Goal: Task Accomplishment & Management: Complete application form

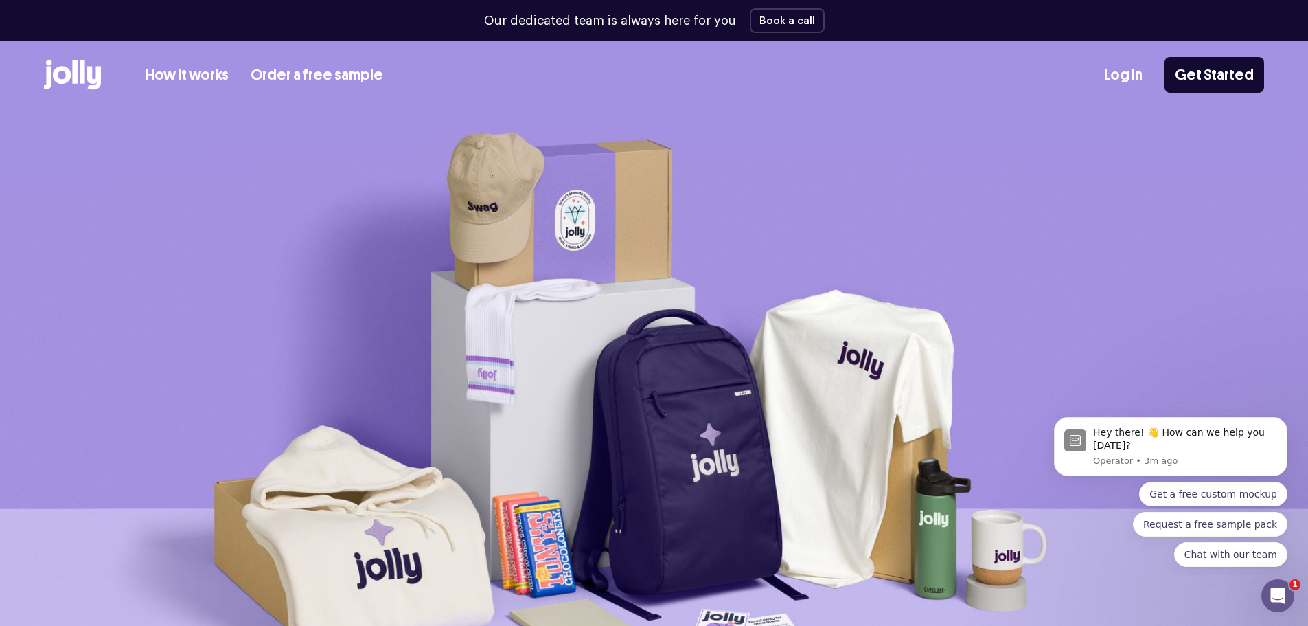
click at [1129, 76] on link "Log In" at bounding box center [1123, 75] width 38 height 23
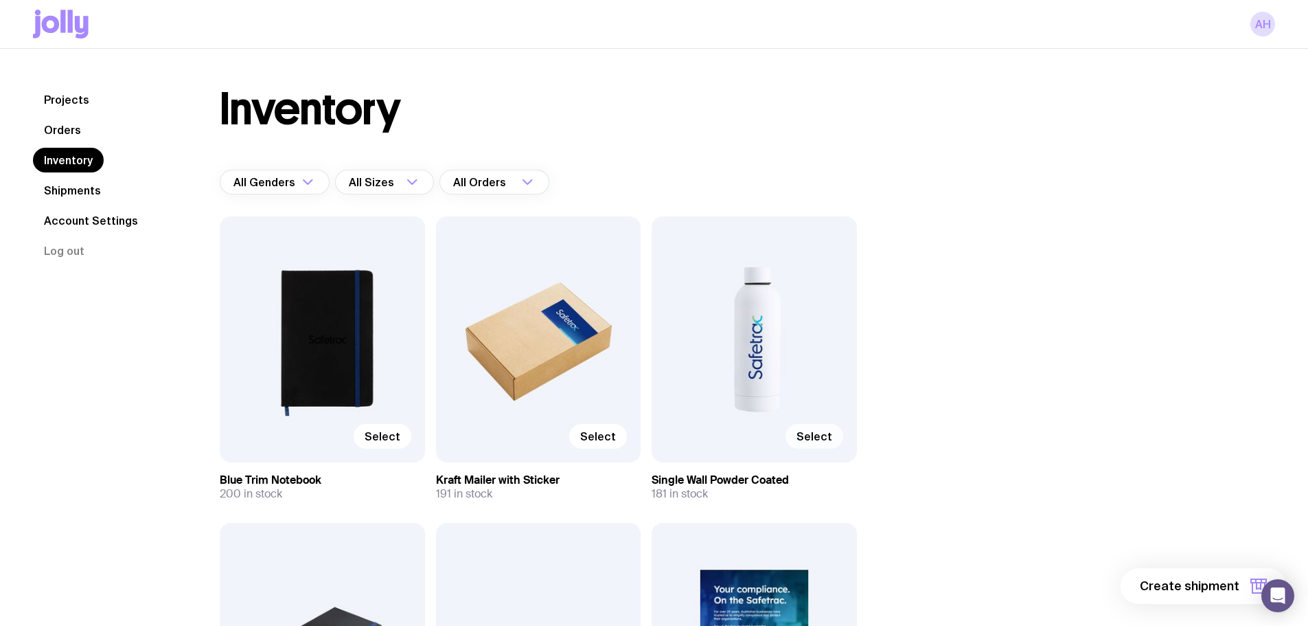
click at [812, 439] on span "Select" at bounding box center [814, 436] width 36 height 14
click at [0, 0] on input "Select" at bounding box center [0, 0] width 0 height 0
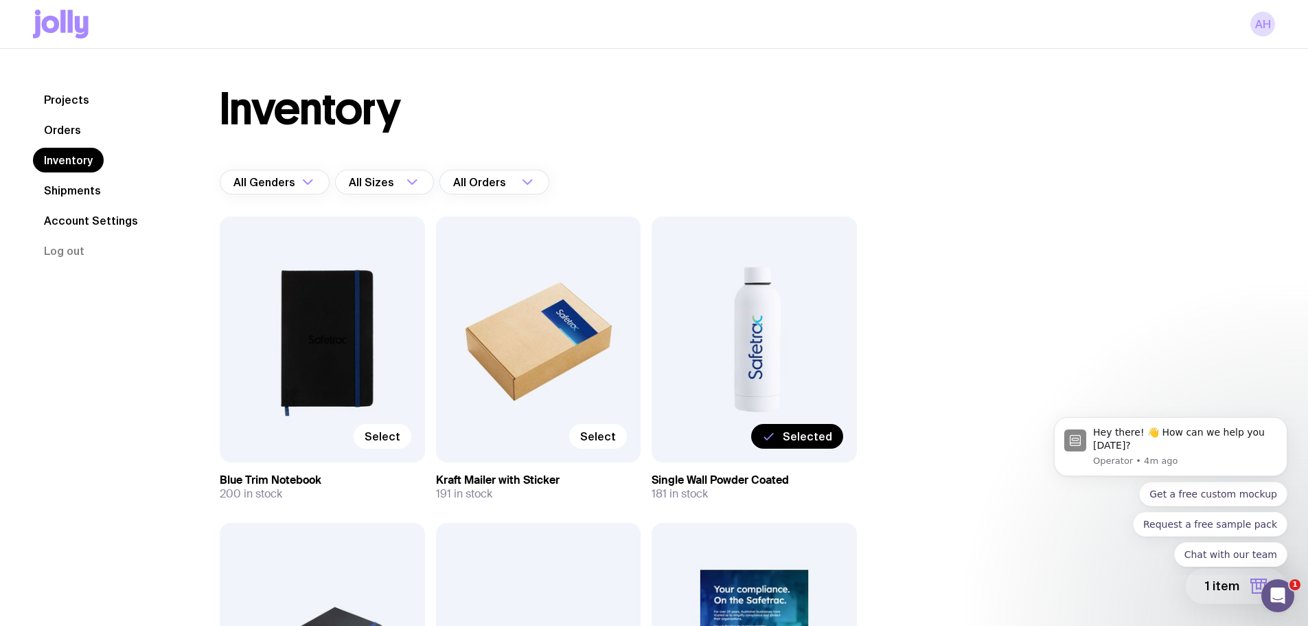
click at [767, 332] on div "Selected" at bounding box center [754, 339] width 205 height 246
click at [1220, 588] on span "1 item" at bounding box center [1222, 585] width 34 height 16
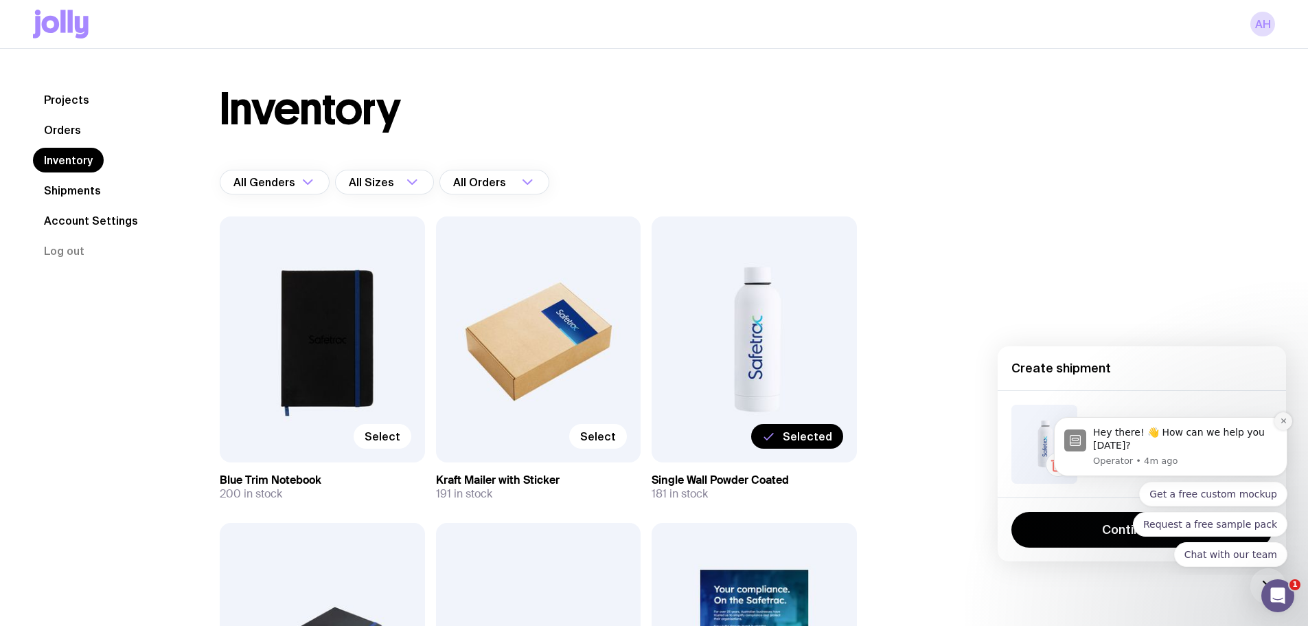
click at [1286, 420] on icon "Dismiss notification" at bounding box center [1284, 421] width 8 height 8
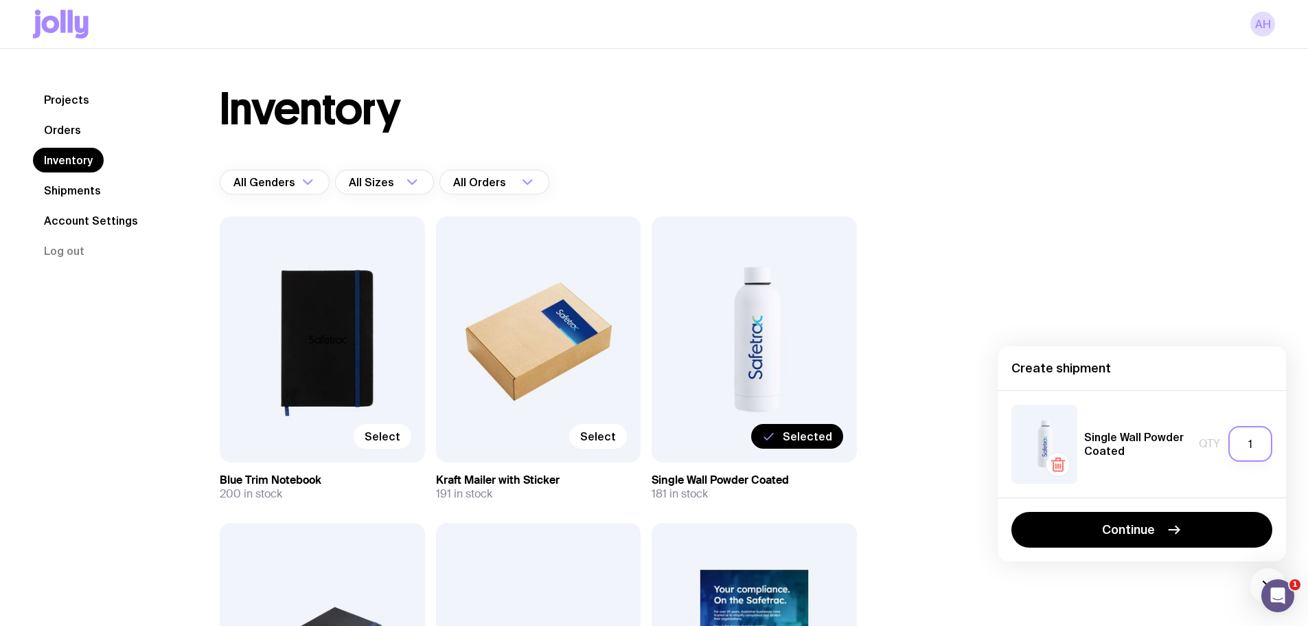
click at [1242, 441] on input "1" at bounding box center [1250, 444] width 44 height 36
type input "1"
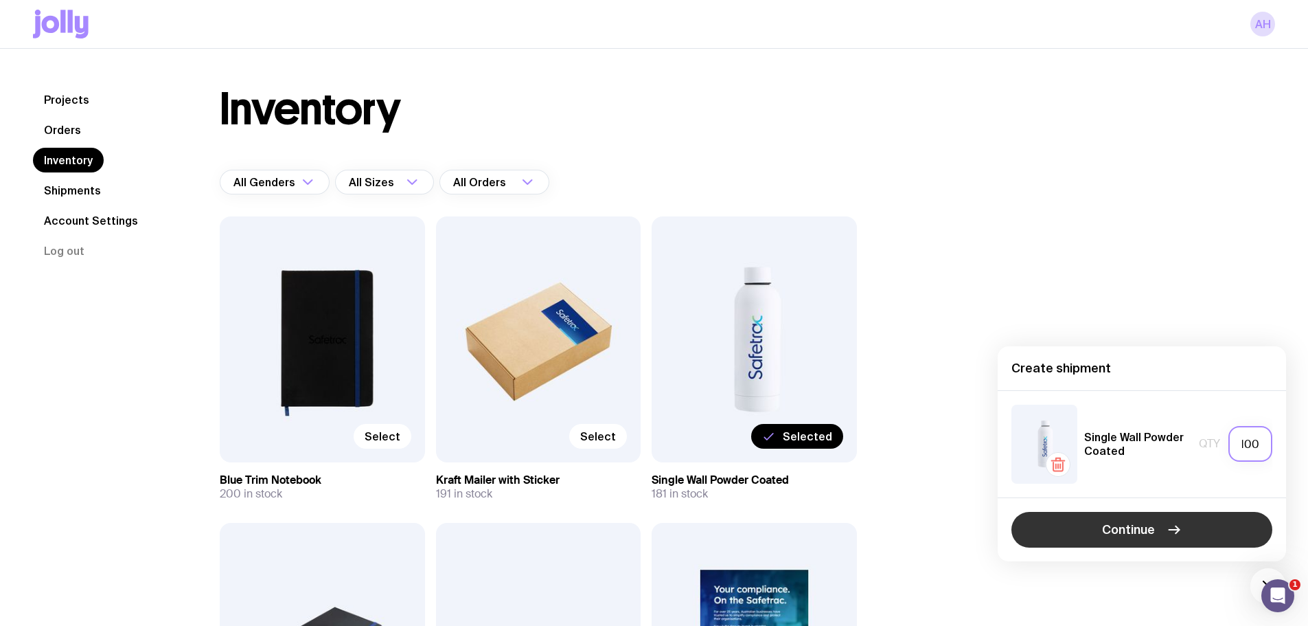
type input "100"
click at [1186, 527] on button "Continue" at bounding box center [1141, 530] width 261 height 36
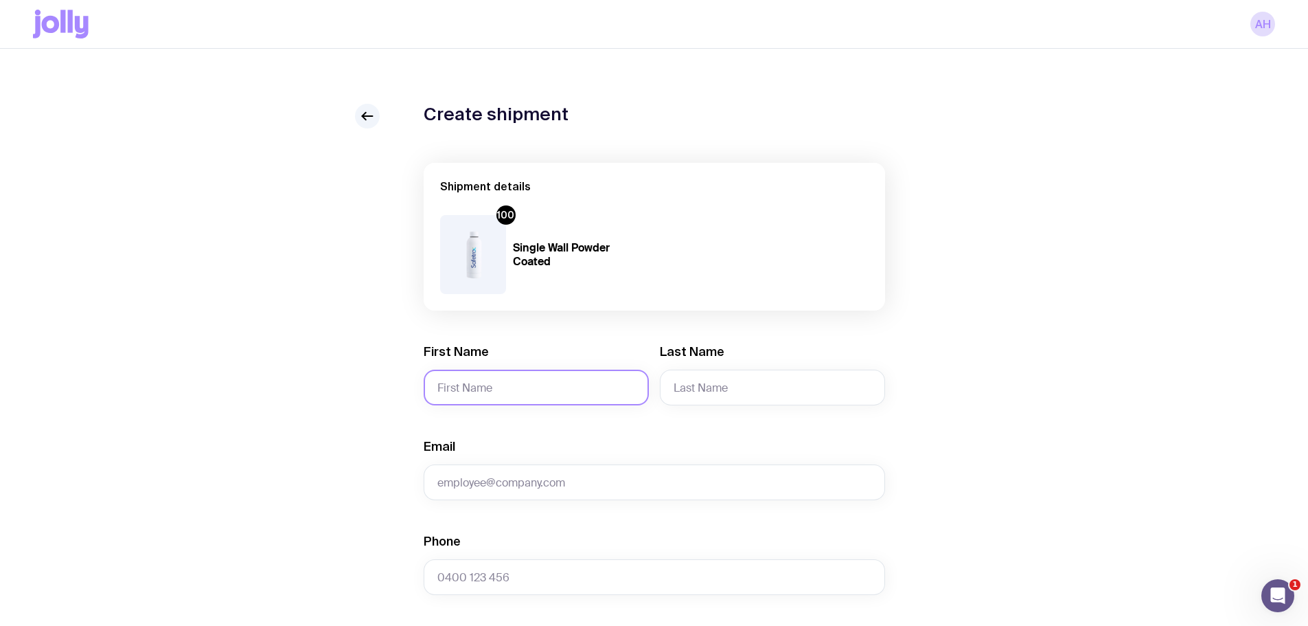
click at [555, 387] on input "First Name" at bounding box center [536, 387] width 225 height 36
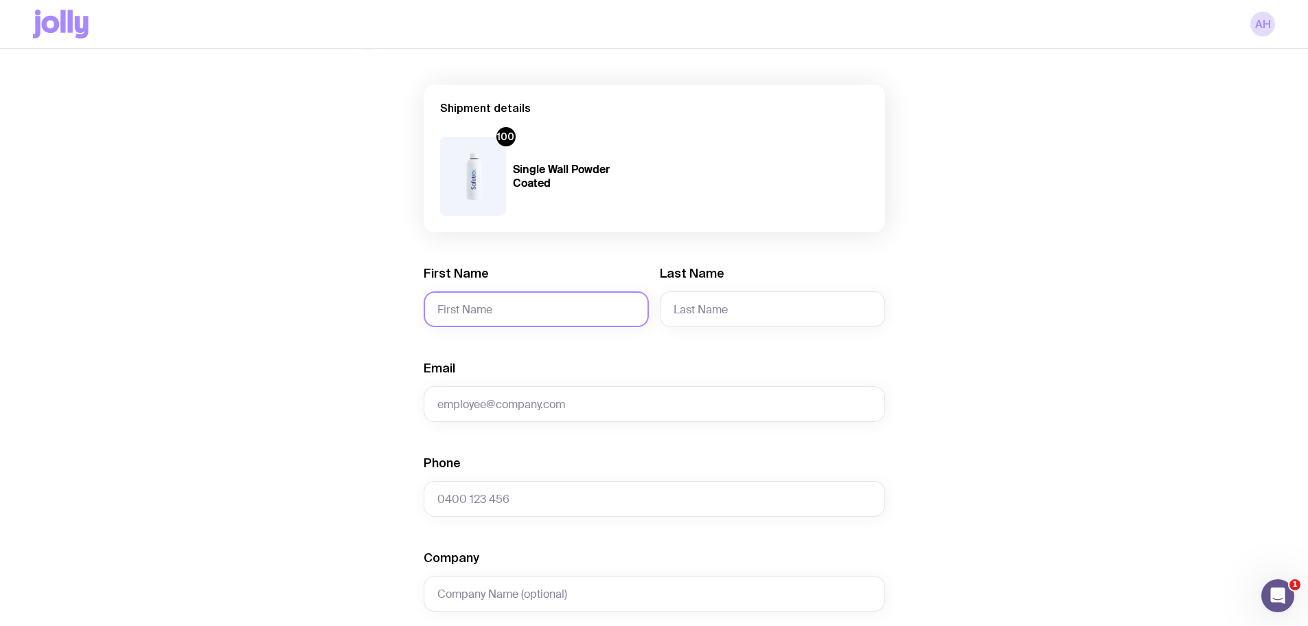
scroll to position [42, 0]
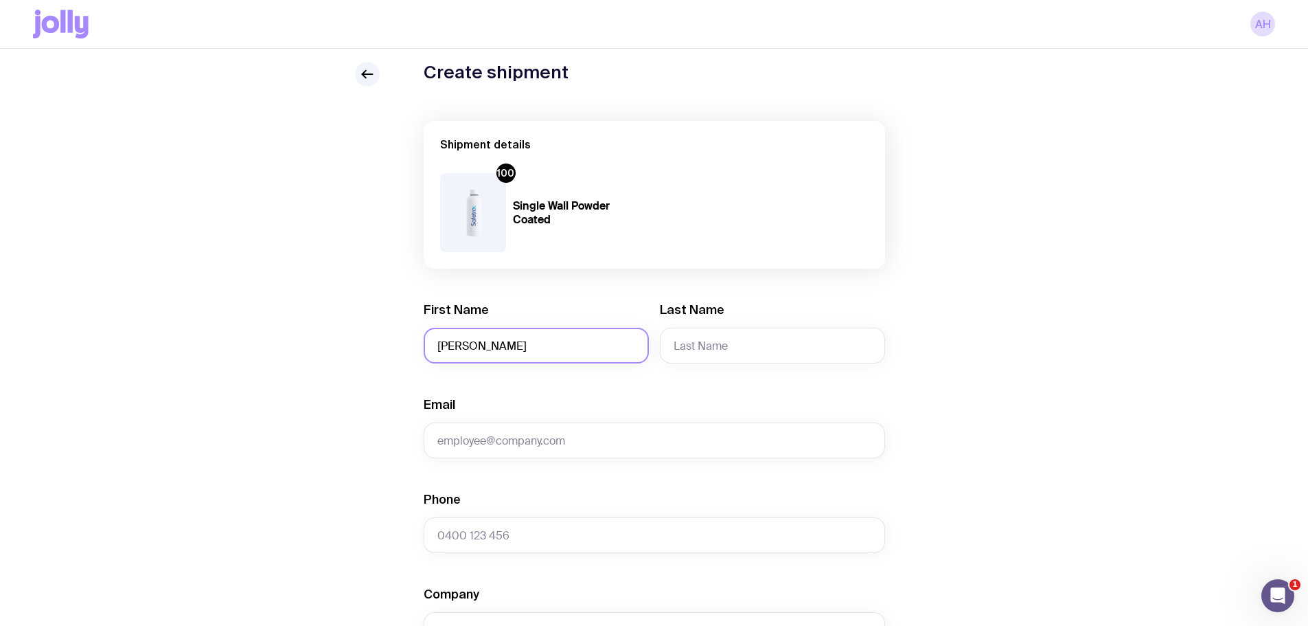
type input "[PERSON_NAME]"
drag, startPoint x: 672, startPoint y: 354, endPoint x: 619, endPoint y: 358, distance: 52.4
click at [619, 358] on div "First Name [PERSON_NAME] Last Name [PERSON_NAME]" at bounding box center [654, 332] width 461 height 62
paste input "[PERSON_NAME]"
drag, startPoint x: 703, startPoint y: 347, endPoint x: 649, endPoint y: 347, distance: 54.2
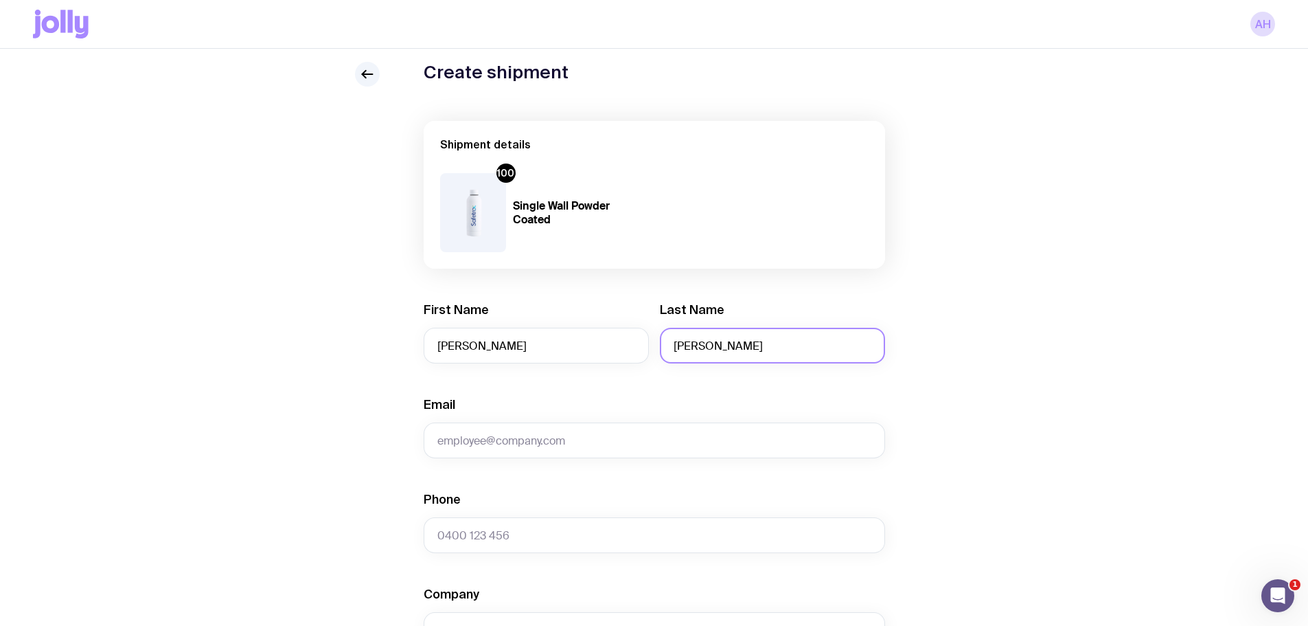
click at [649, 347] on div "First Name [PERSON_NAME] Last Name [PERSON_NAME]" at bounding box center [654, 332] width 461 height 62
type input "Pattenden"
click at [561, 438] on input "Email" at bounding box center [654, 440] width 461 height 36
type input "[PERSON_NAME]"
drag, startPoint x: 561, startPoint y: 437, endPoint x: 430, endPoint y: 448, distance: 131.5
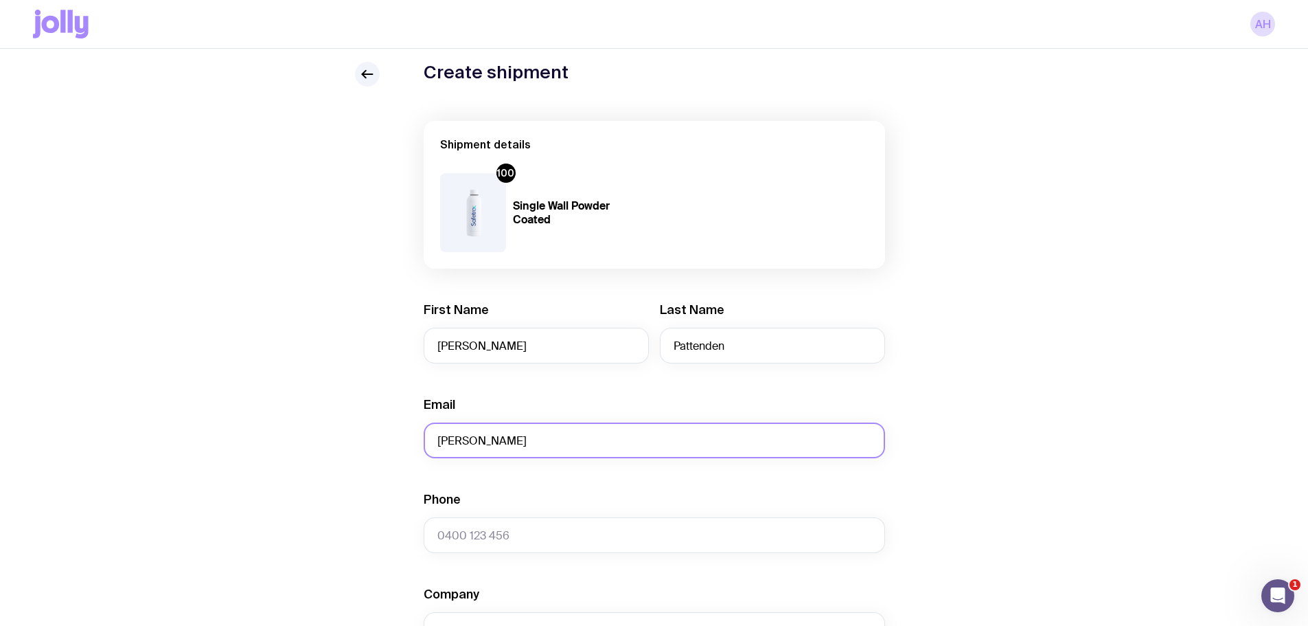
click at [430, 448] on input "[PERSON_NAME]" at bounding box center [654, 440] width 461 height 36
paste input "[PERSON_NAME][EMAIL_ADDRESS][DOMAIN_NAME]"
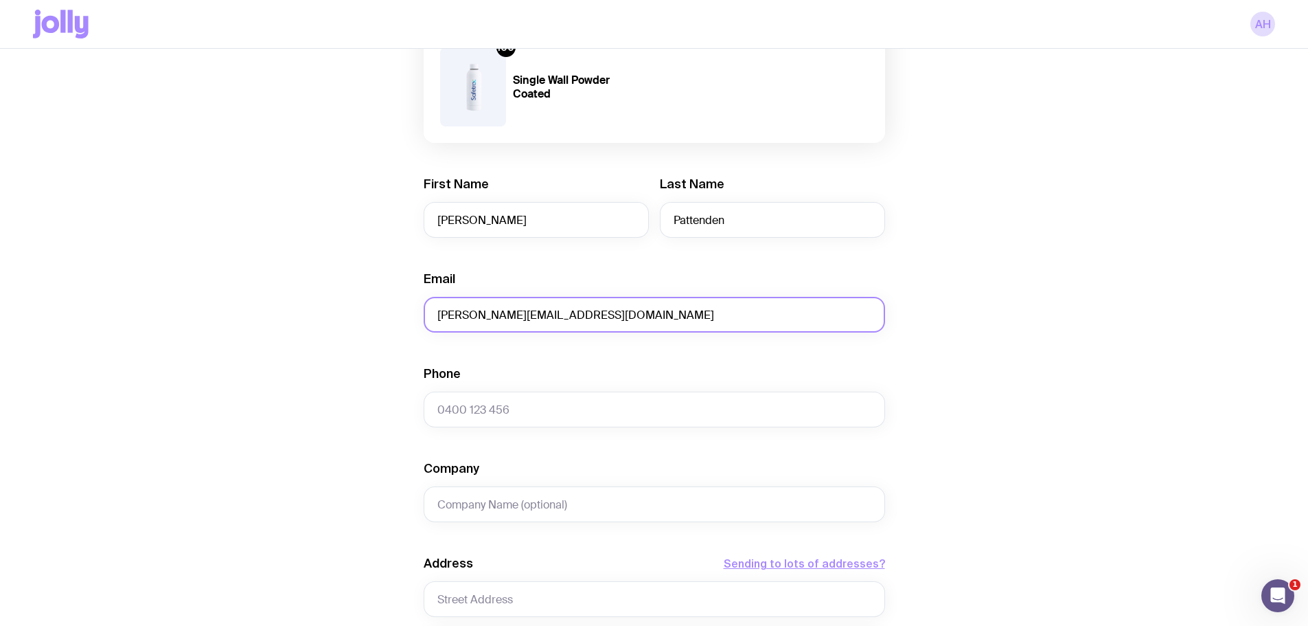
scroll to position [179, 0]
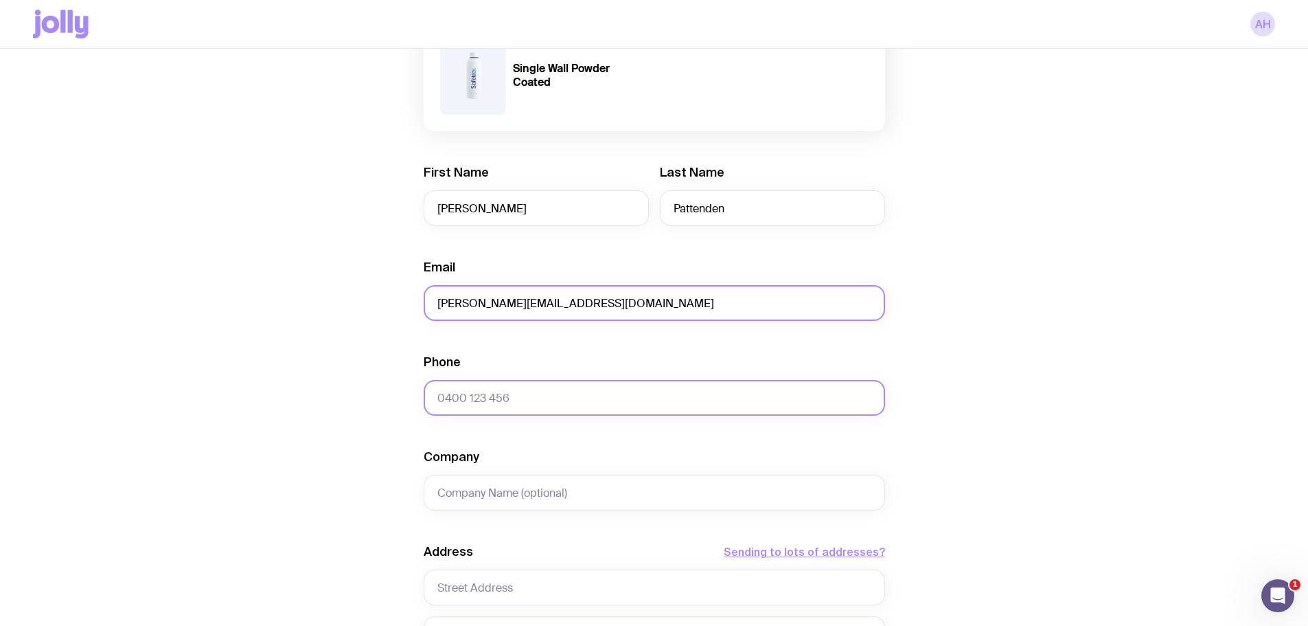
type input "[PERSON_NAME][EMAIL_ADDRESS][DOMAIN_NAME]"
click at [575, 387] on input "Phone" at bounding box center [654, 398] width 461 height 36
paste input "0403732232"
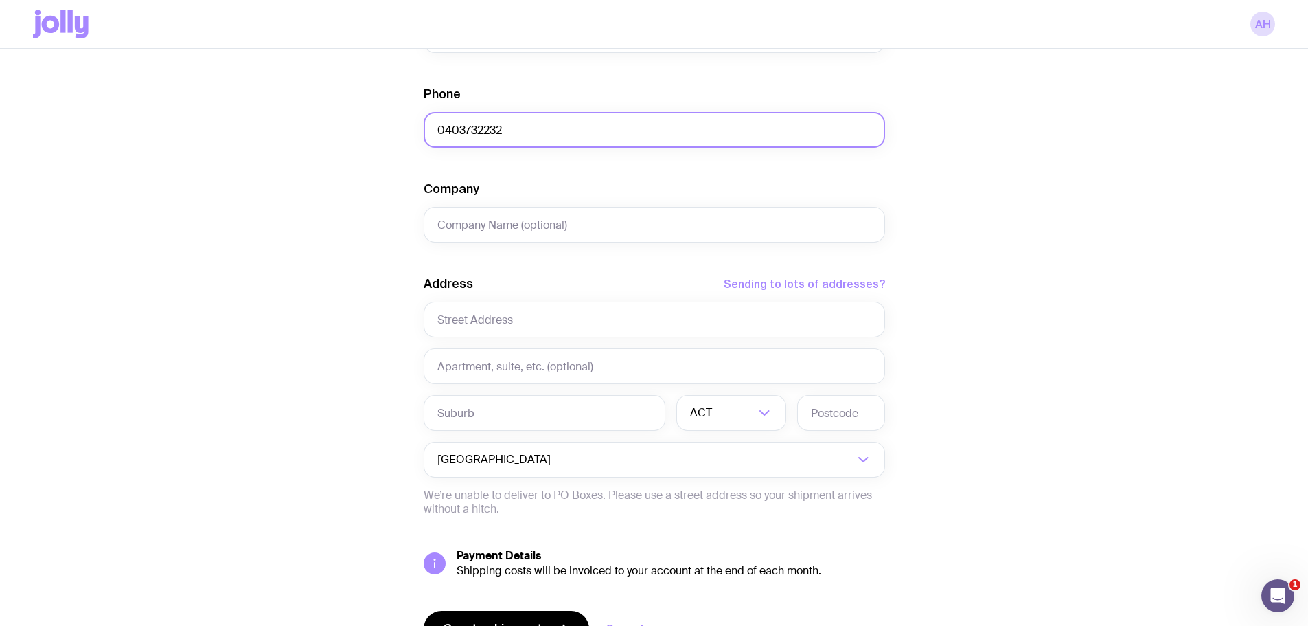
scroll to position [454, 0]
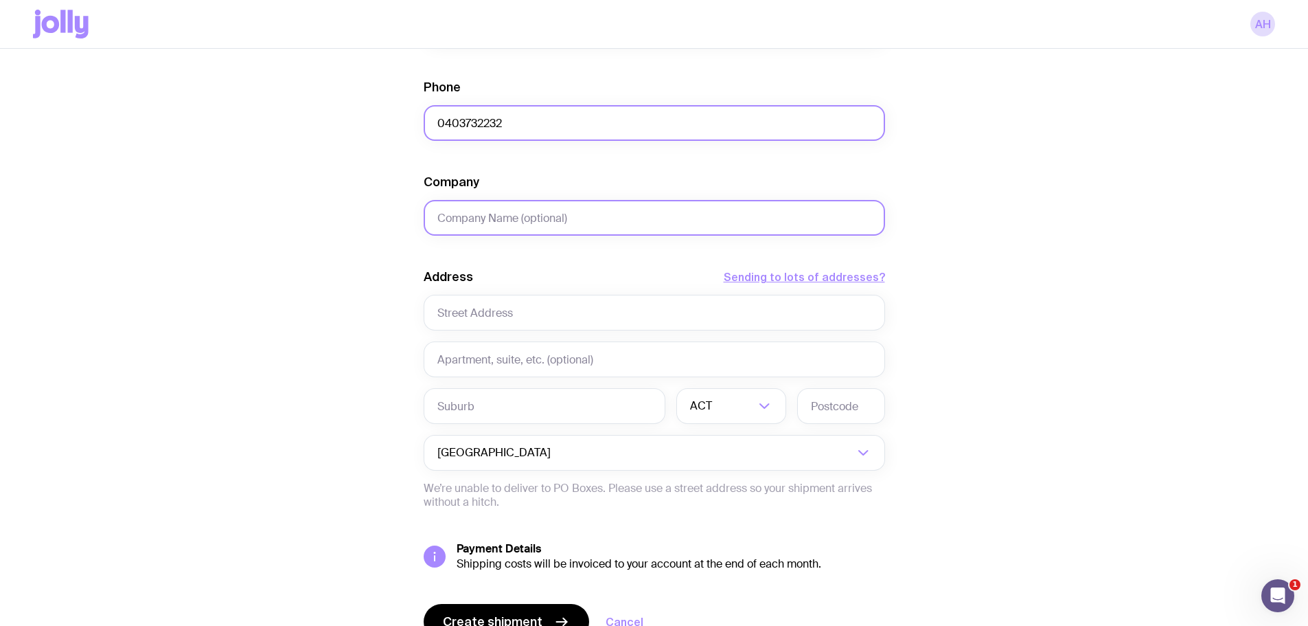
type input "0403732232"
click at [517, 221] on input "Company" at bounding box center [654, 218] width 461 height 36
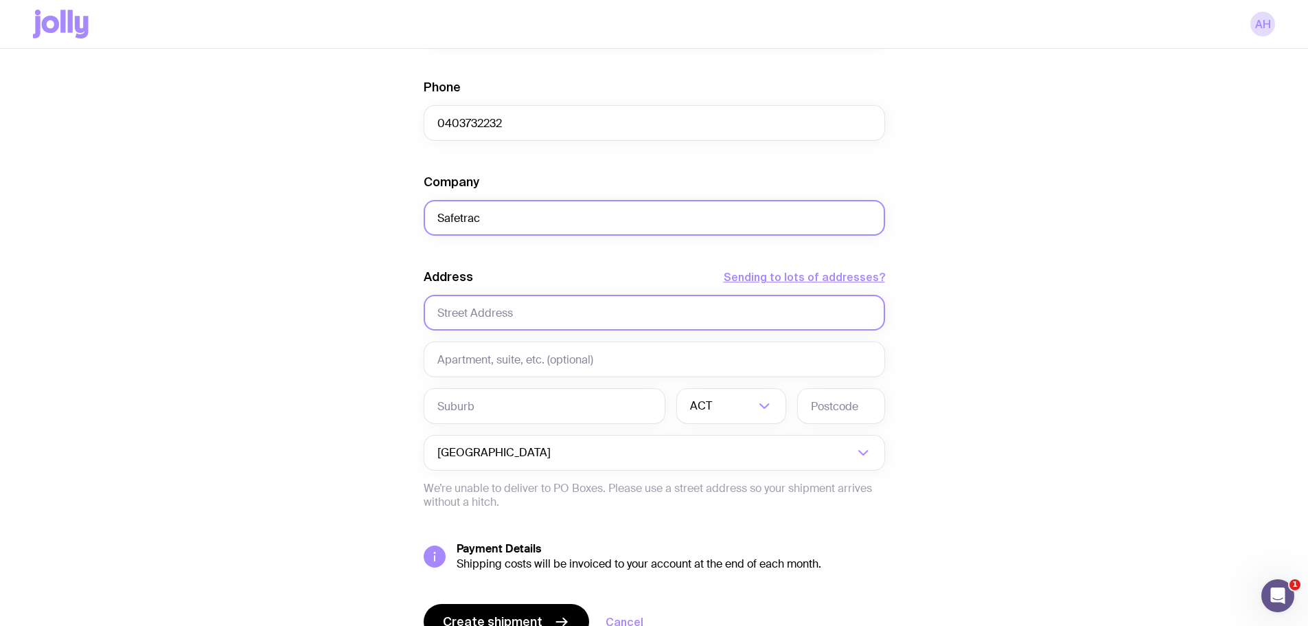
type input "Safetrac"
click at [492, 327] on input "text" at bounding box center [654, 313] width 461 height 36
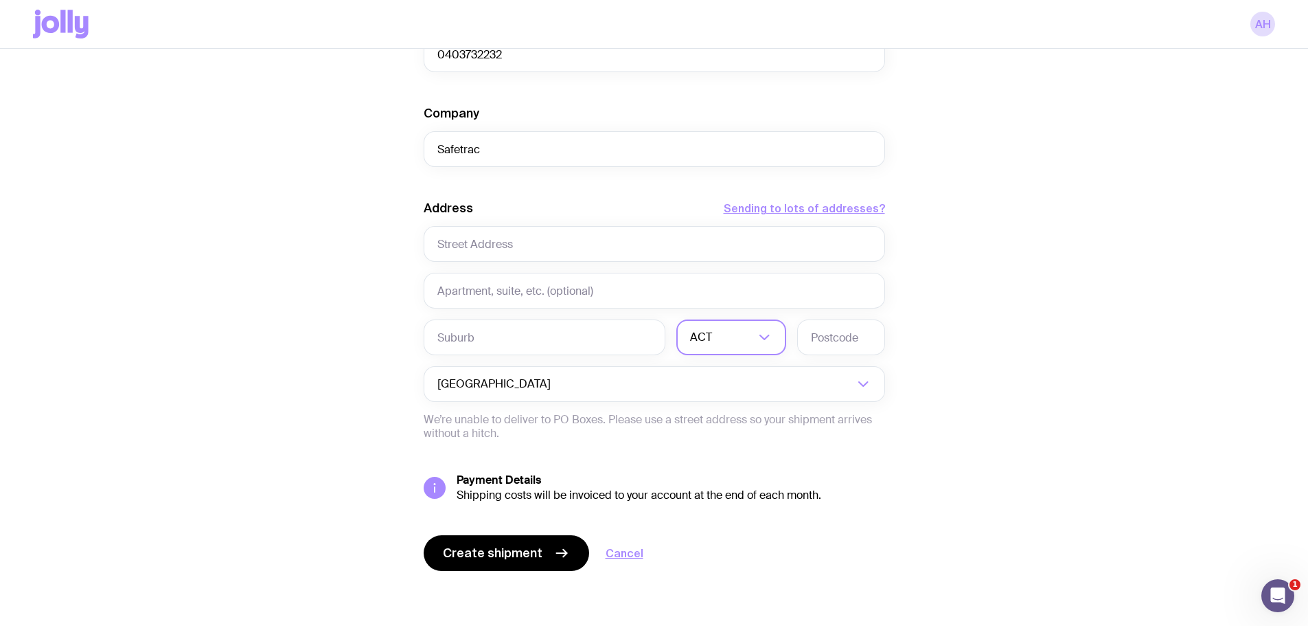
click at [729, 344] on input "Search for option" at bounding box center [735, 337] width 40 height 36
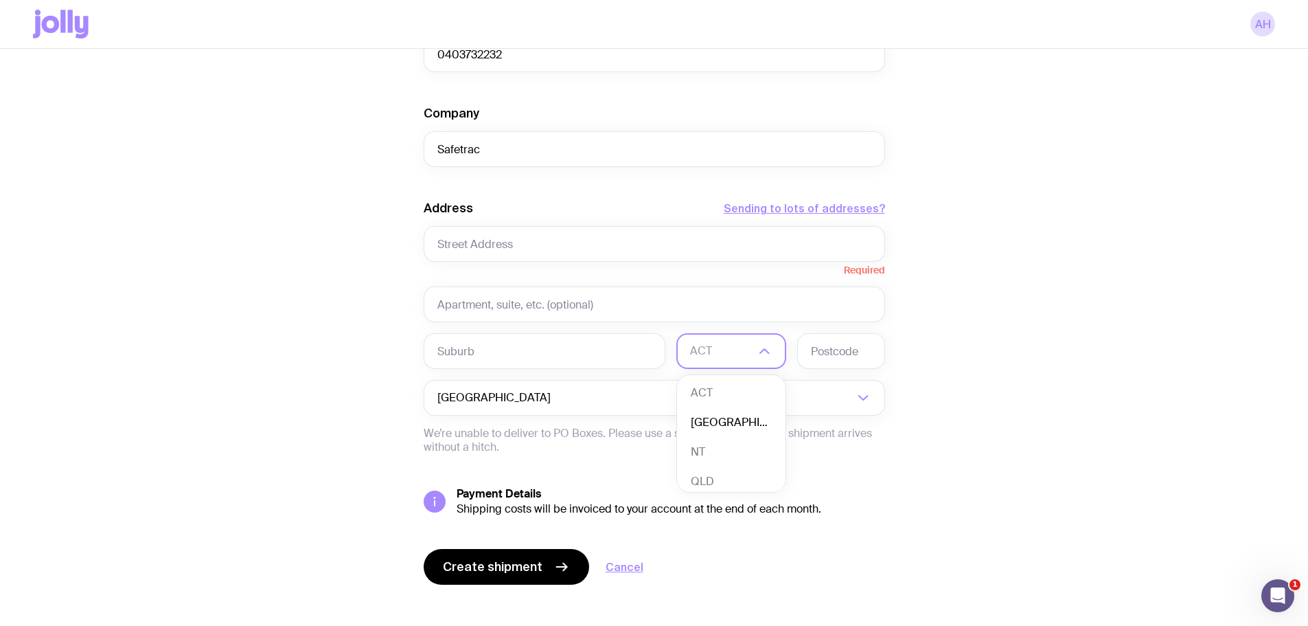
click at [738, 430] on li "[GEOGRAPHIC_DATA]" at bounding box center [731, 423] width 108 height 30
click at [479, 245] on input "text" at bounding box center [654, 244] width 461 height 36
paste input "[GEOGRAPHIC_DATA]"
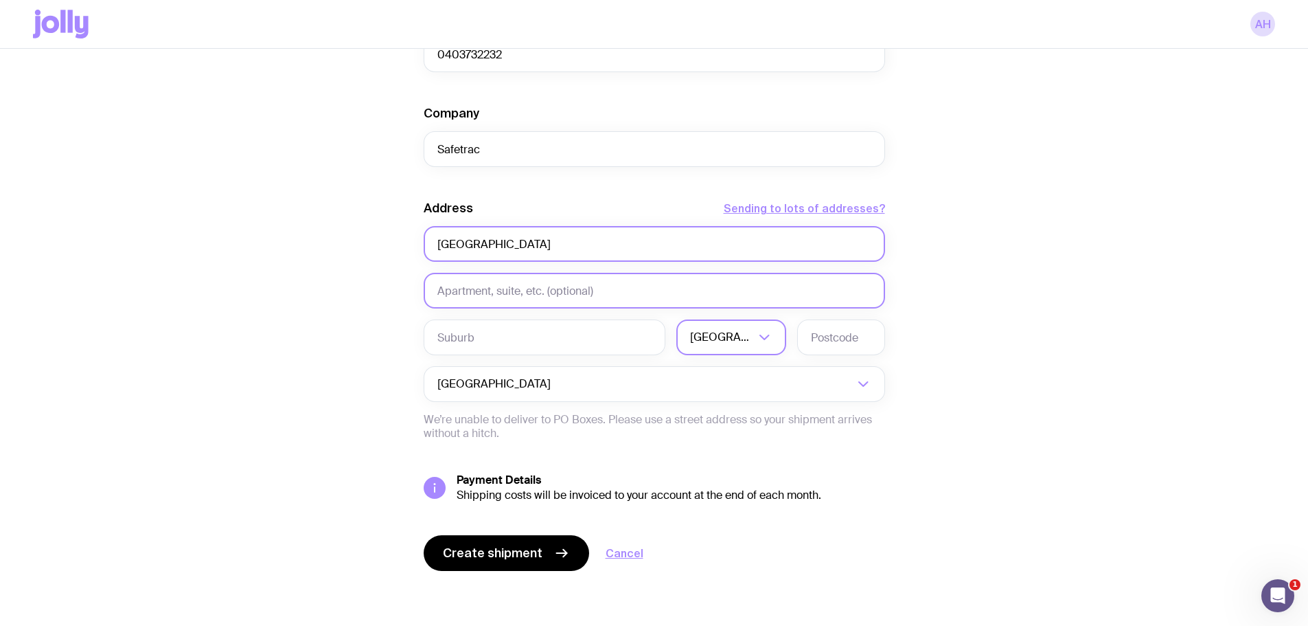
type input "[GEOGRAPHIC_DATA]"
click at [489, 293] on input "text" at bounding box center [654, 291] width 461 height 36
paste input "[GEOGRAPHIC_DATA]"
type input "[GEOGRAPHIC_DATA]"
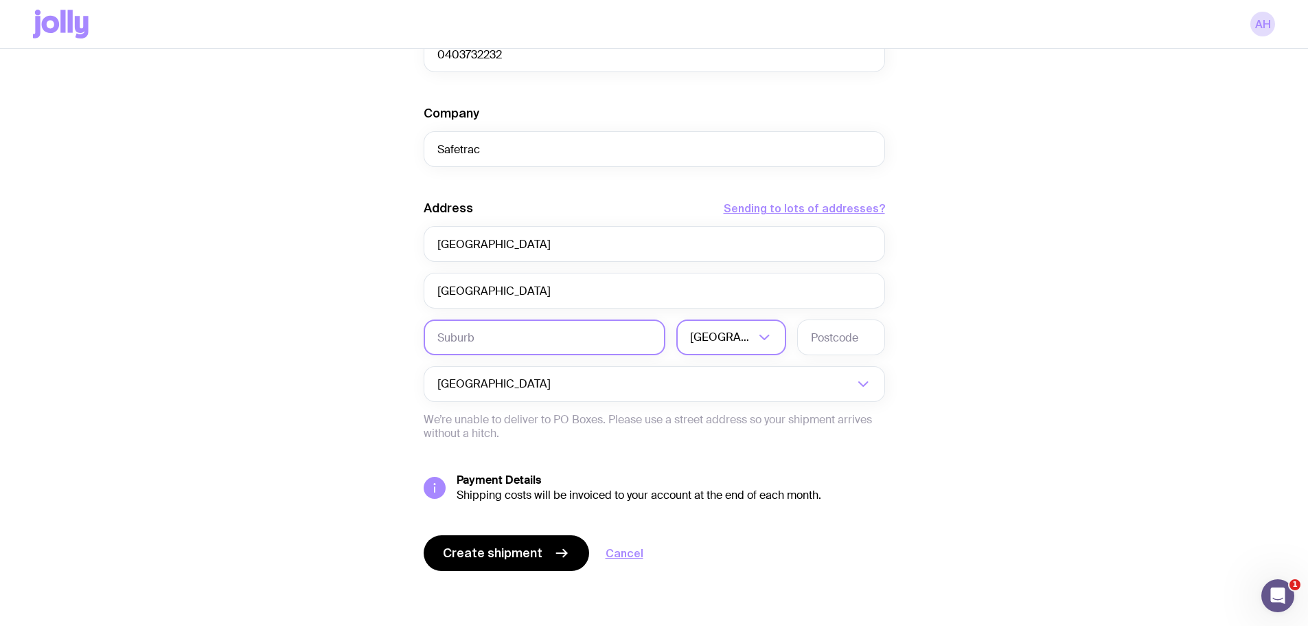
click at [494, 334] on input "text" at bounding box center [545, 337] width 242 height 36
paste input "PYRMONT"
type input "PYRMONT"
click at [828, 338] on input "text" at bounding box center [841, 337] width 88 height 36
type input "2009"
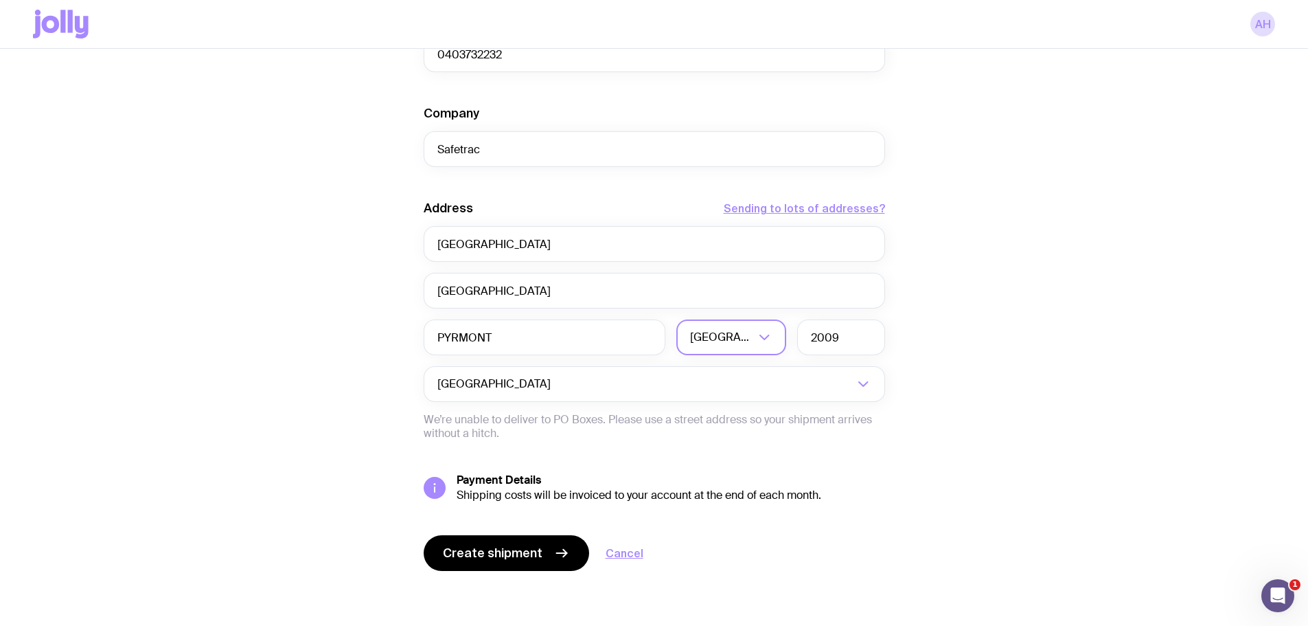
click at [933, 380] on div "Create shipment Shipment details 100 Single Wall Powder Coated First Name [PERS…" at bounding box center [654, 103] width 1242 height 1044
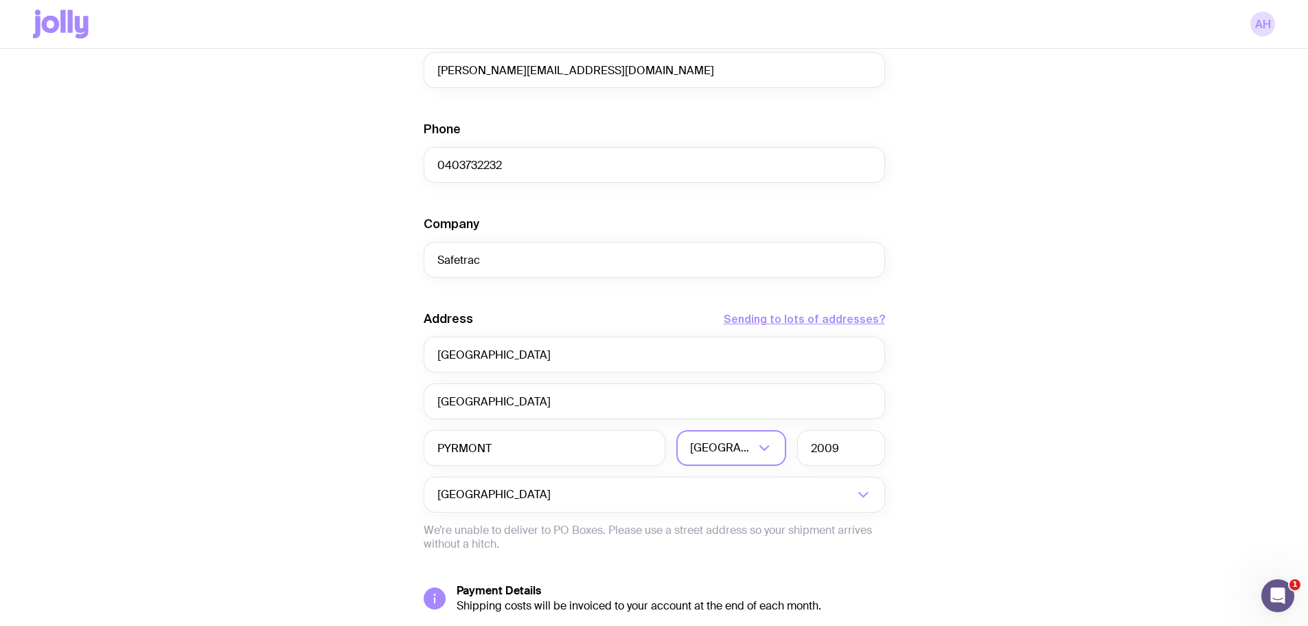
scroll to position [481, 0]
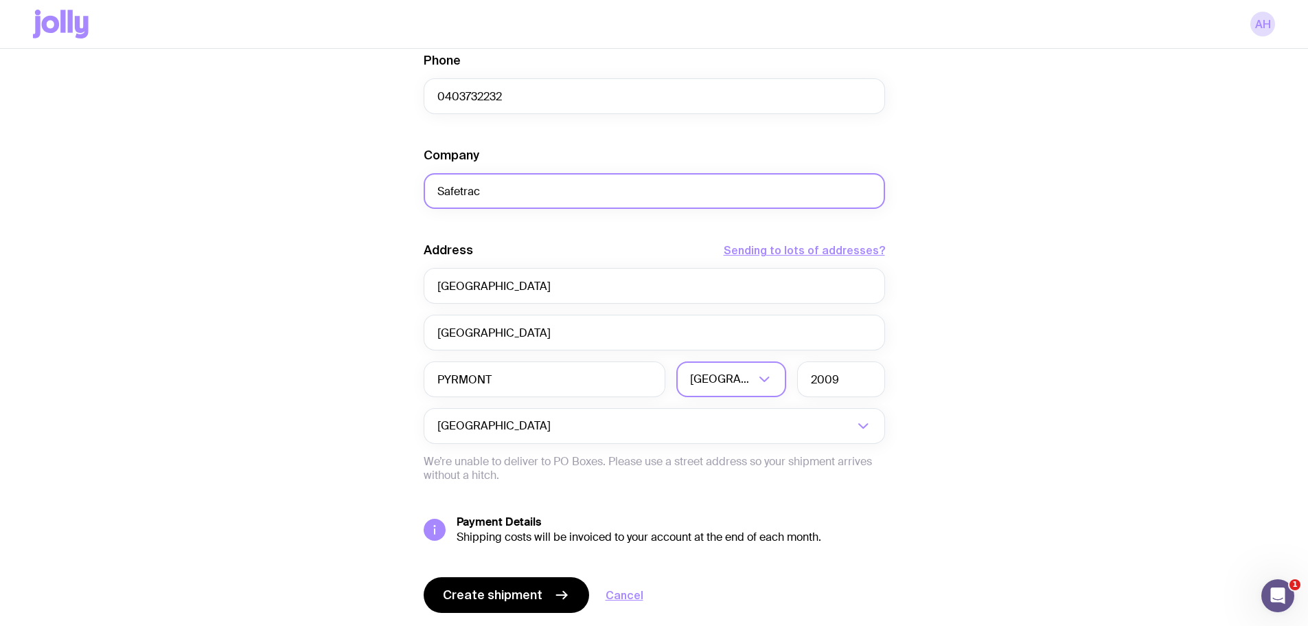
drag, startPoint x: 507, startPoint y: 190, endPoint x: 380, endPoint y: 198, distance: 126.7
click at [380, 198] on div "Create shipment Shipment details 100 Single Wall Powder Coated First Name [PERS…" at bounding box center [654, 145] width 1242 height 1044
click at [509, 601] on span "Create shipment" at bounding box center [493, 594] width 100 height 16
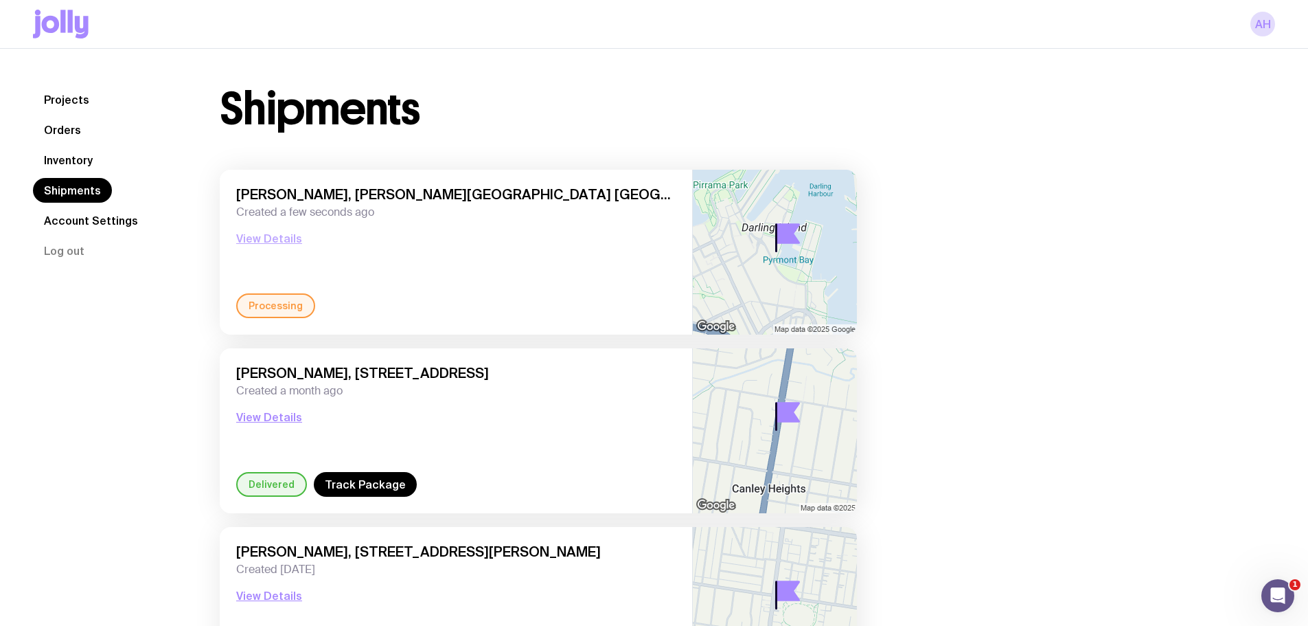
click at [272, 244] on button "View Details" at bounding box center [269, 238] width 66 height 16
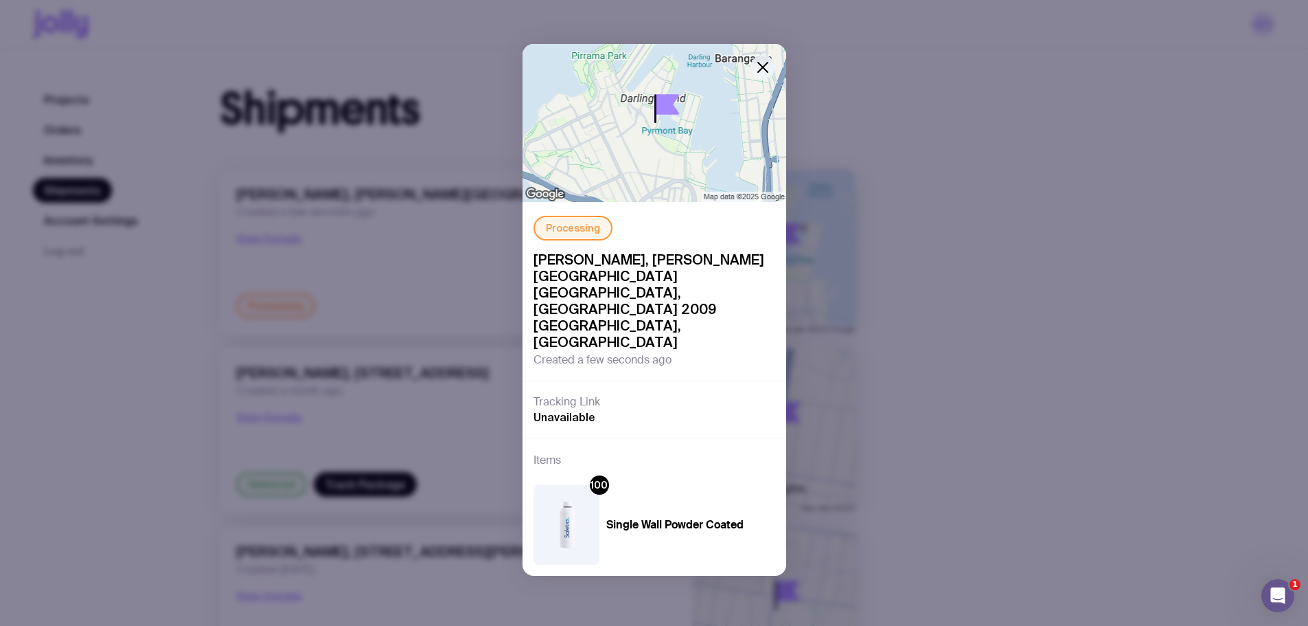
click at [761, 69] on icon "button" at bounding box center [763, 67] width 10 height 10
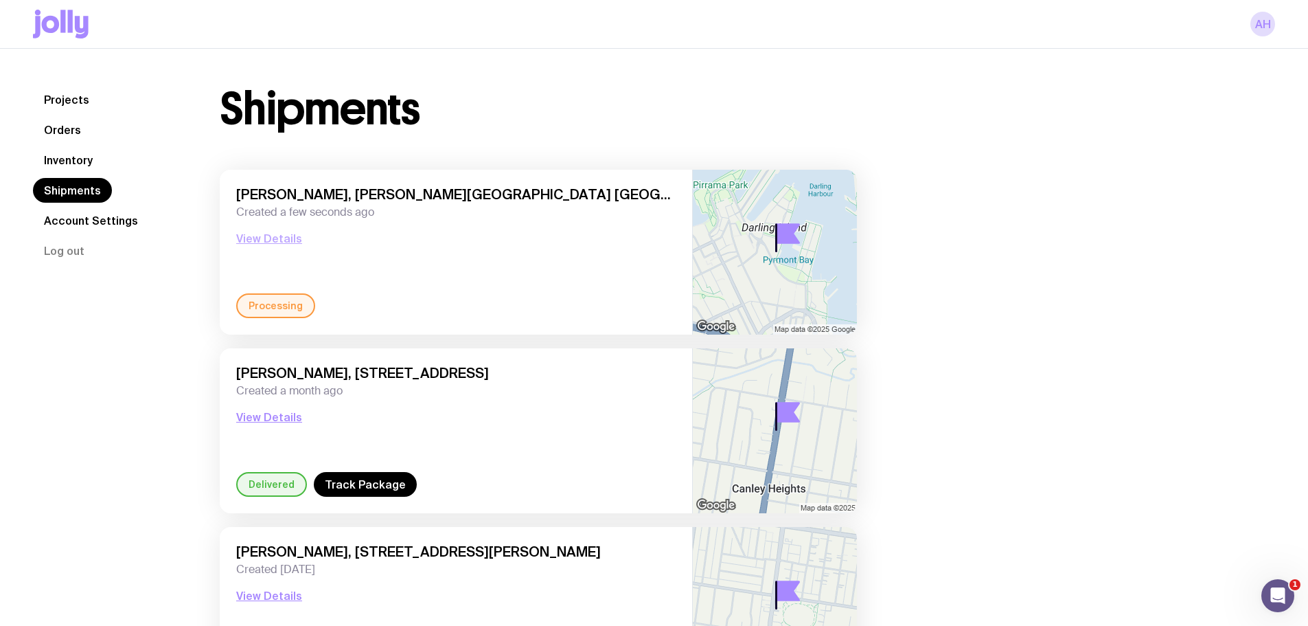
click at [264, 246] on button "View Details" at bounding box center [269, 238] width 66 height 16
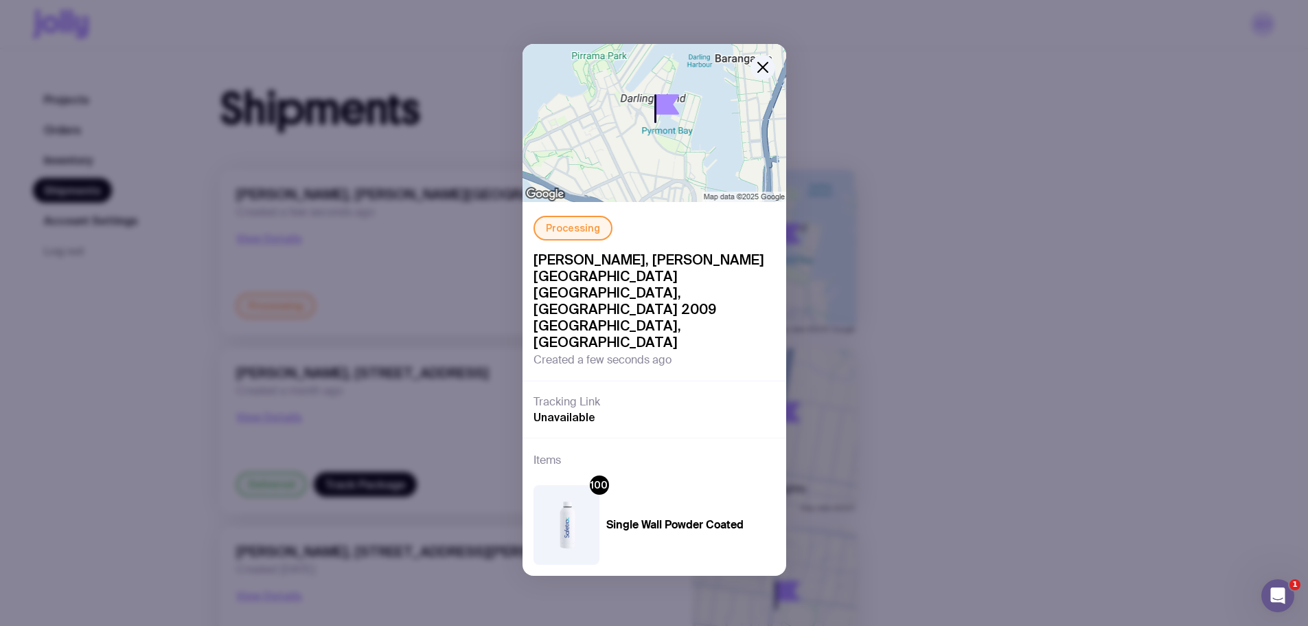
click at [948, 208] on div "Processing [PERSON_NAME], [PERSON_NAME][GEOGRAPHIC_DATA] [GEOGRAPHIC_DATA], [GE…" at bounding box center [654, 313] width 1308 height 626
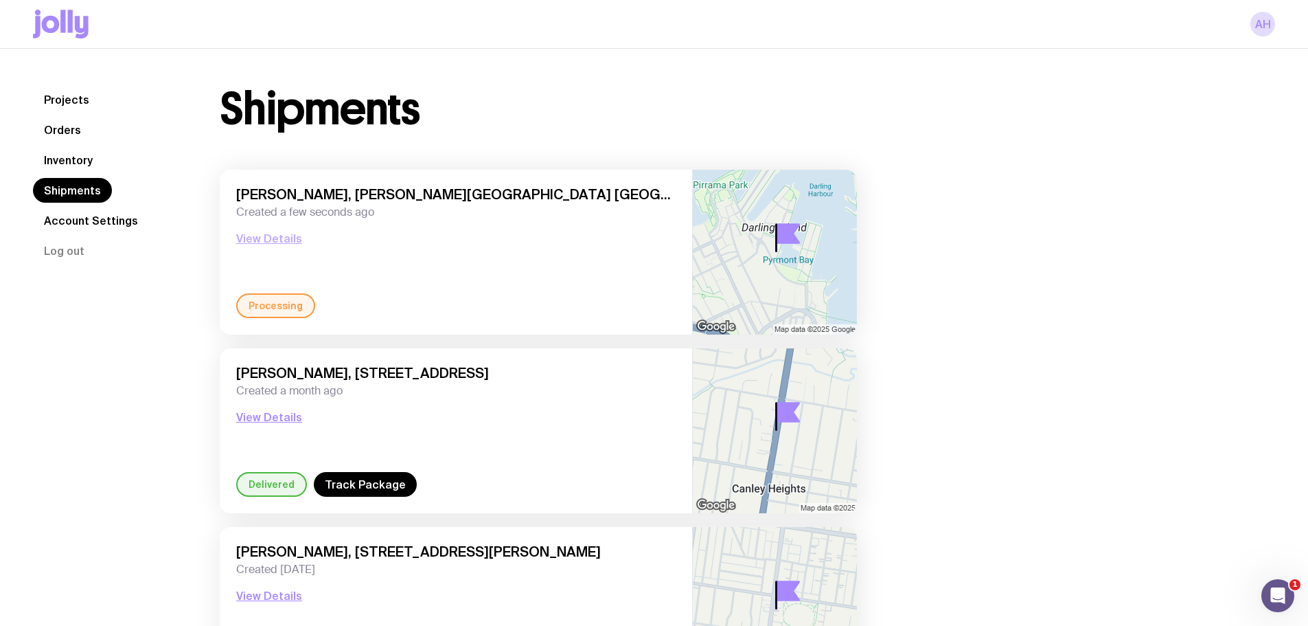
click at [277, 240] on button "View Details" at bounding box center [269, 238] width 66 height 16
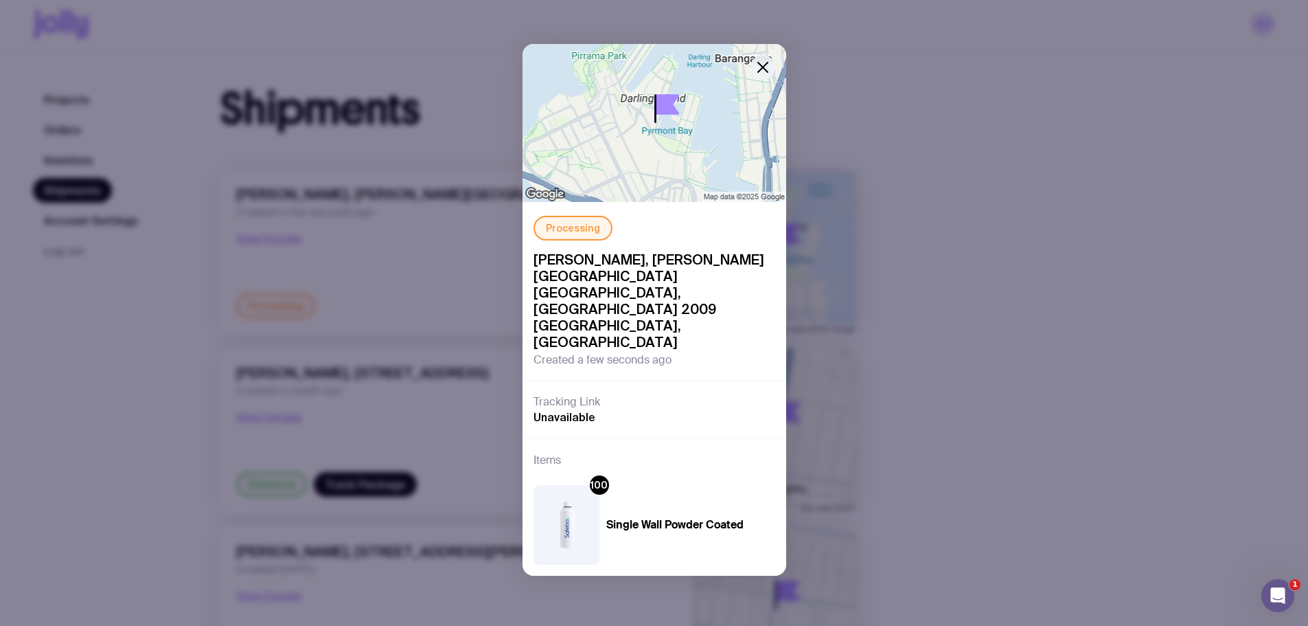
click at [761, 65] on icon "button" at bounding box center [763, 67] width 16 height 16
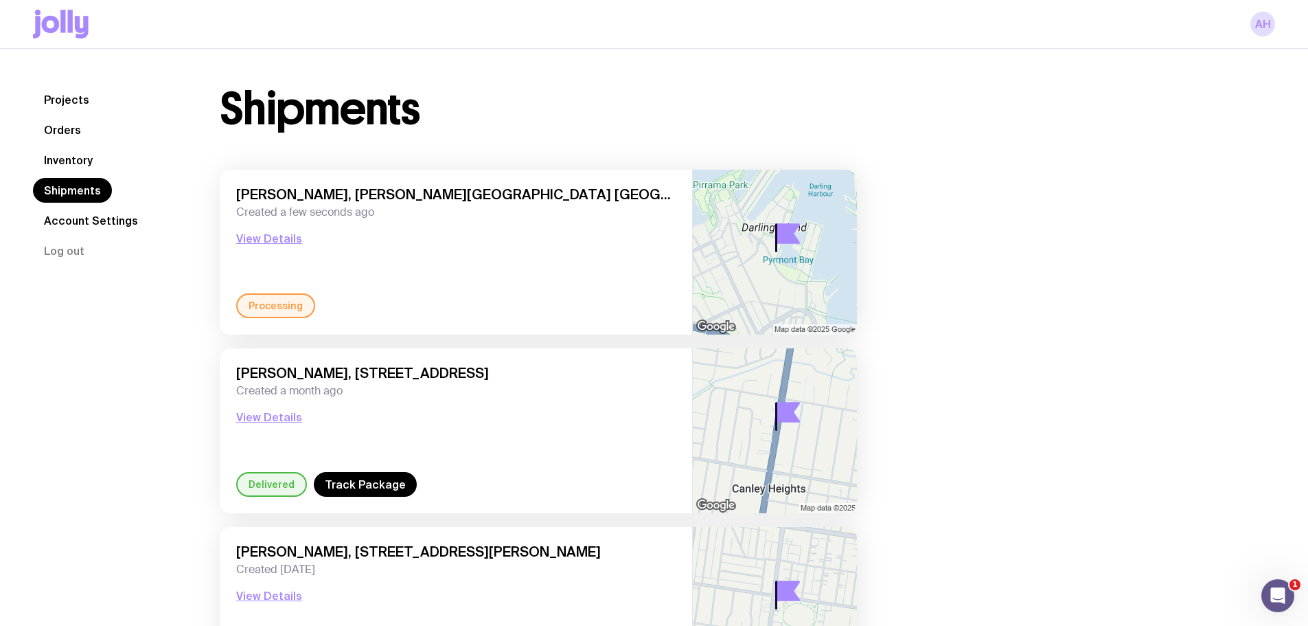
click at [61, 159] on link "Inventory" at bounding box center [68, 160] width 71 height 25
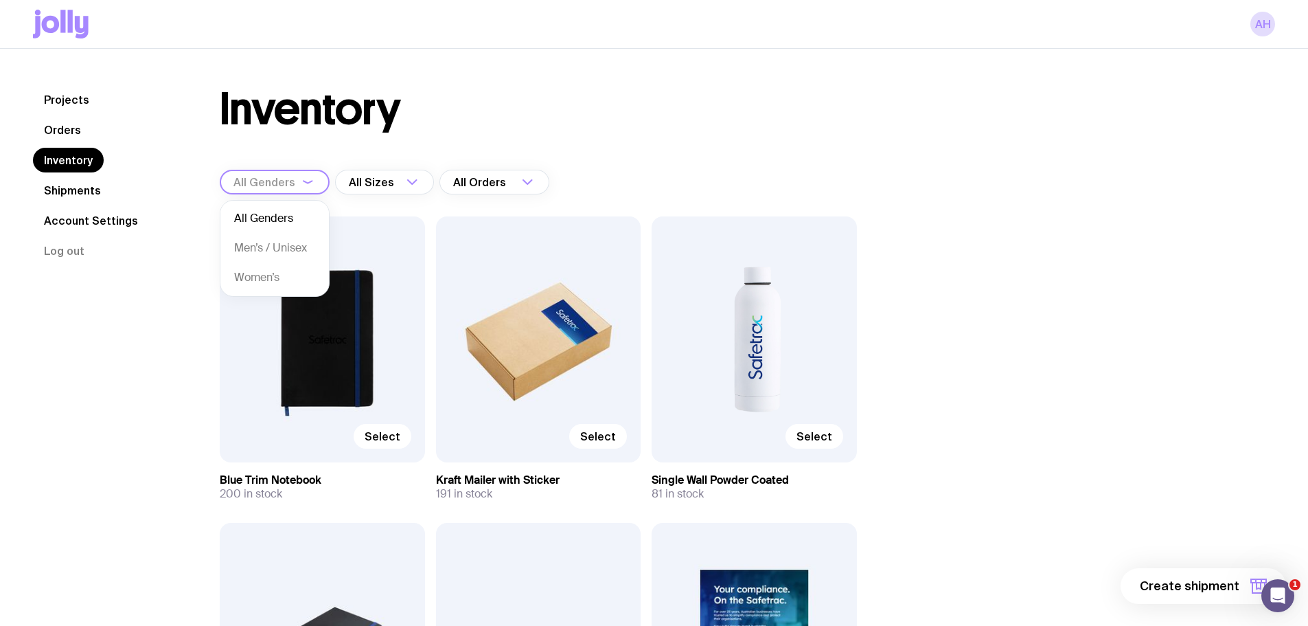
click at [317, 185] on div "Loading..." at bounding box center [314, 182] width 30 height 25
